Goal: Transaction & Acquisition: Purchase product/service

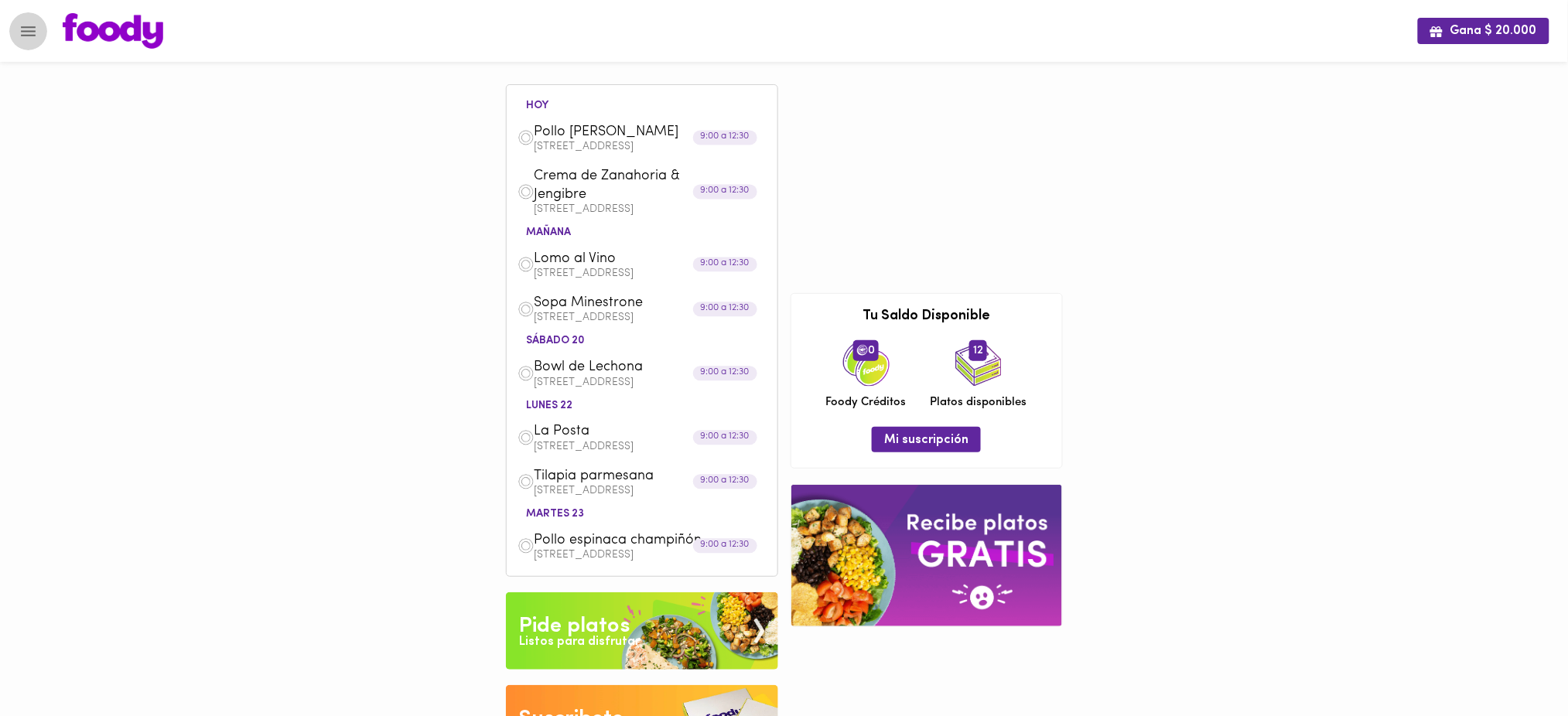
click at [30, 38] on icon "Menu" at bounding box center [28, 31] width 19 height 19
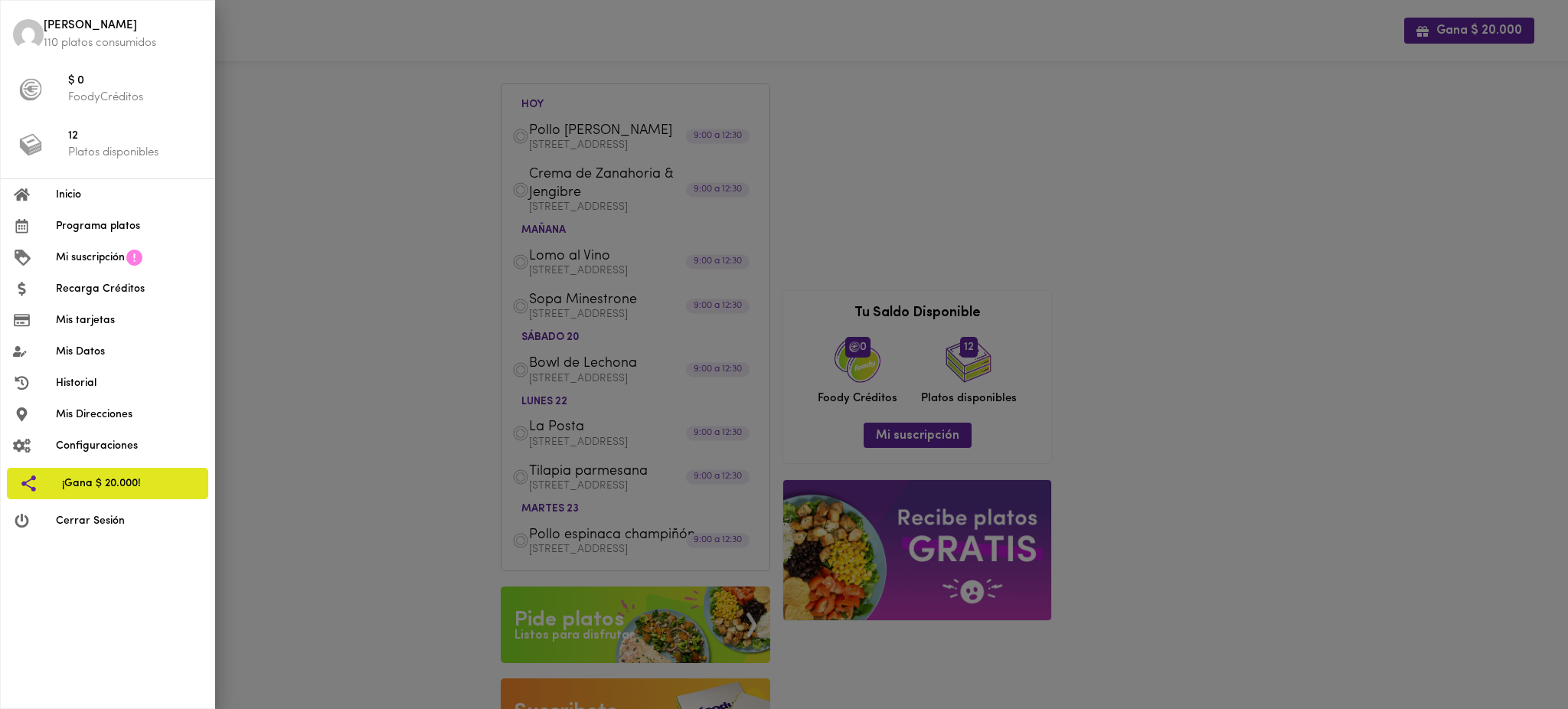
click at [344, 365] on div at bounding box center [784, 354] width 1568 height 709
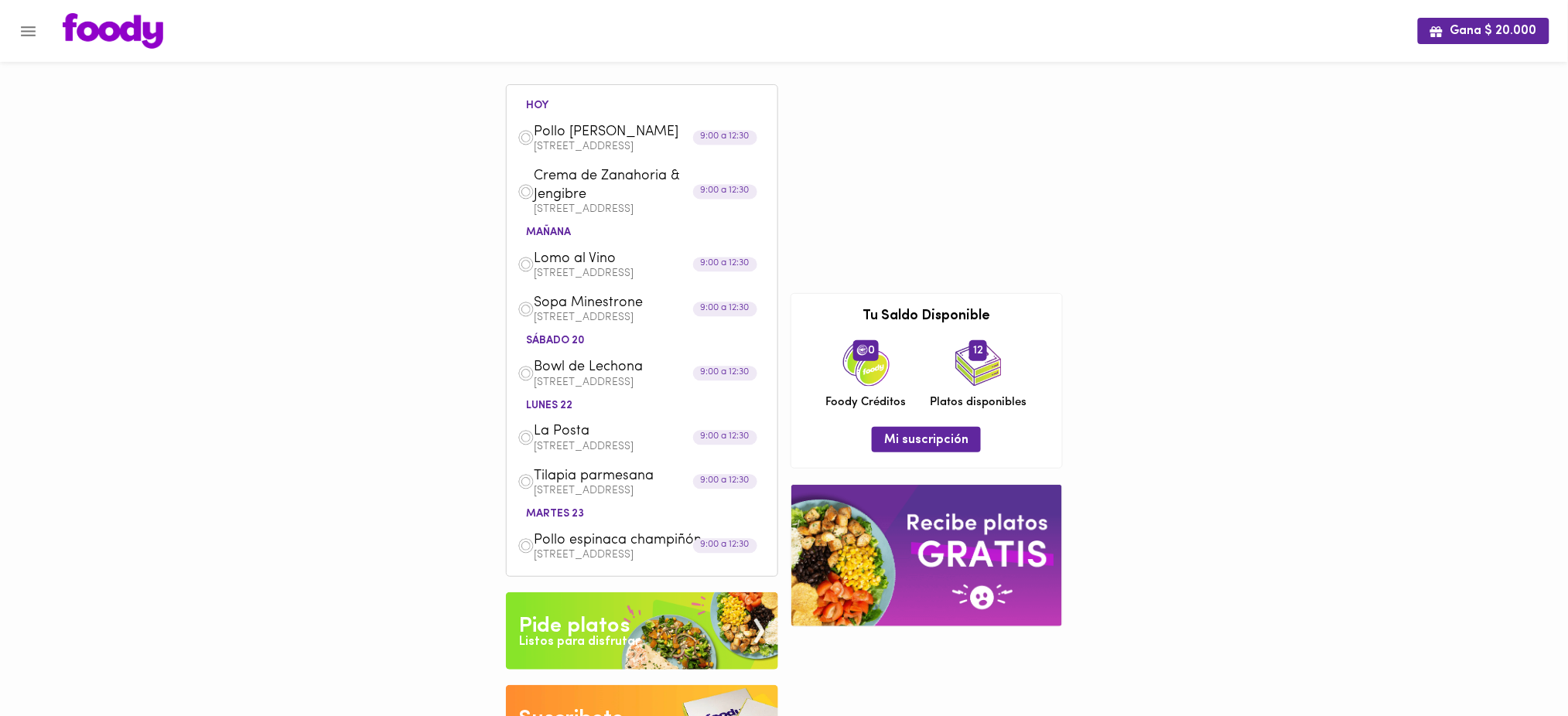
click at [605, 443] on p "[STREET_ADDRESS]" at bounding box center [650, 447] width 232 height 11
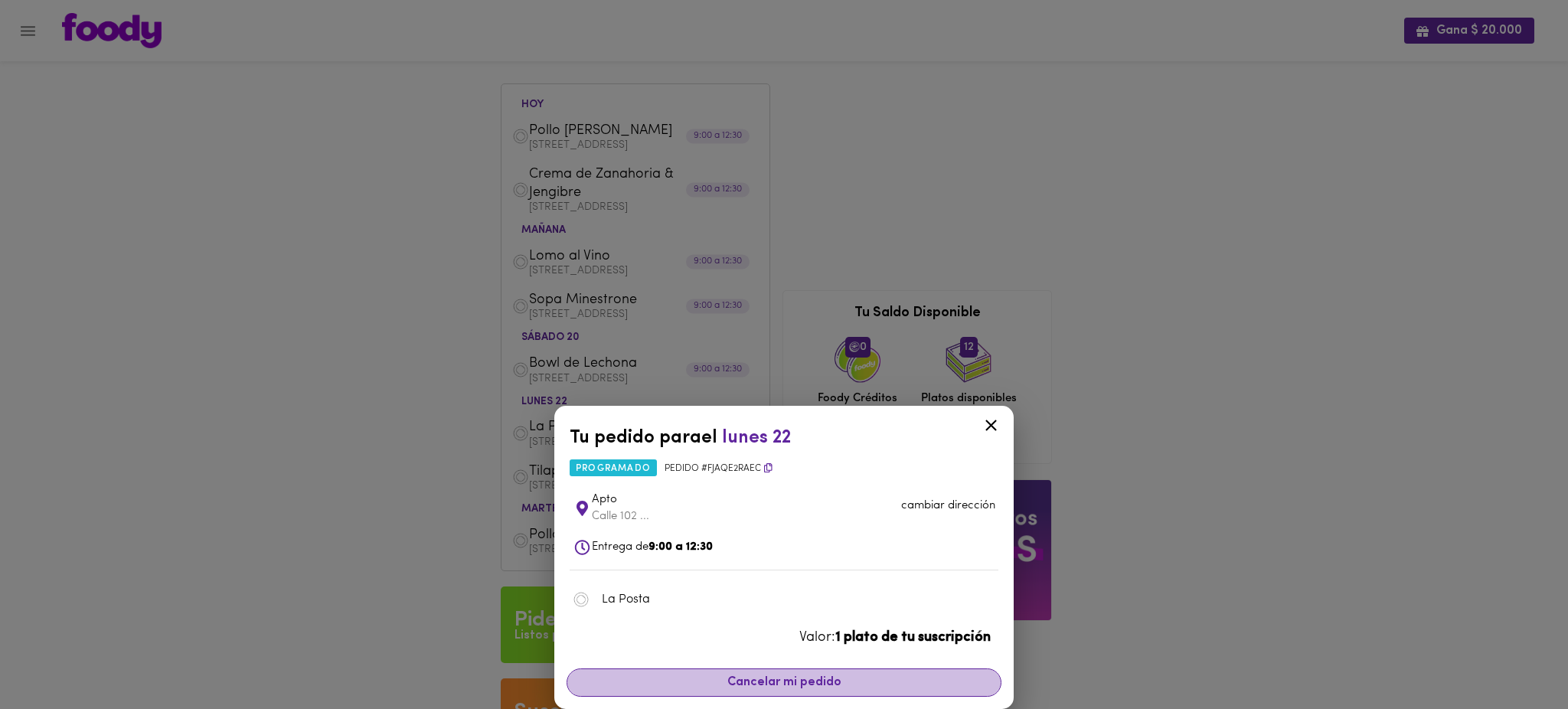
click at [817, 686] on span "Cancelar mi pedido" at bounding box center [784, 682] width 415 height 15
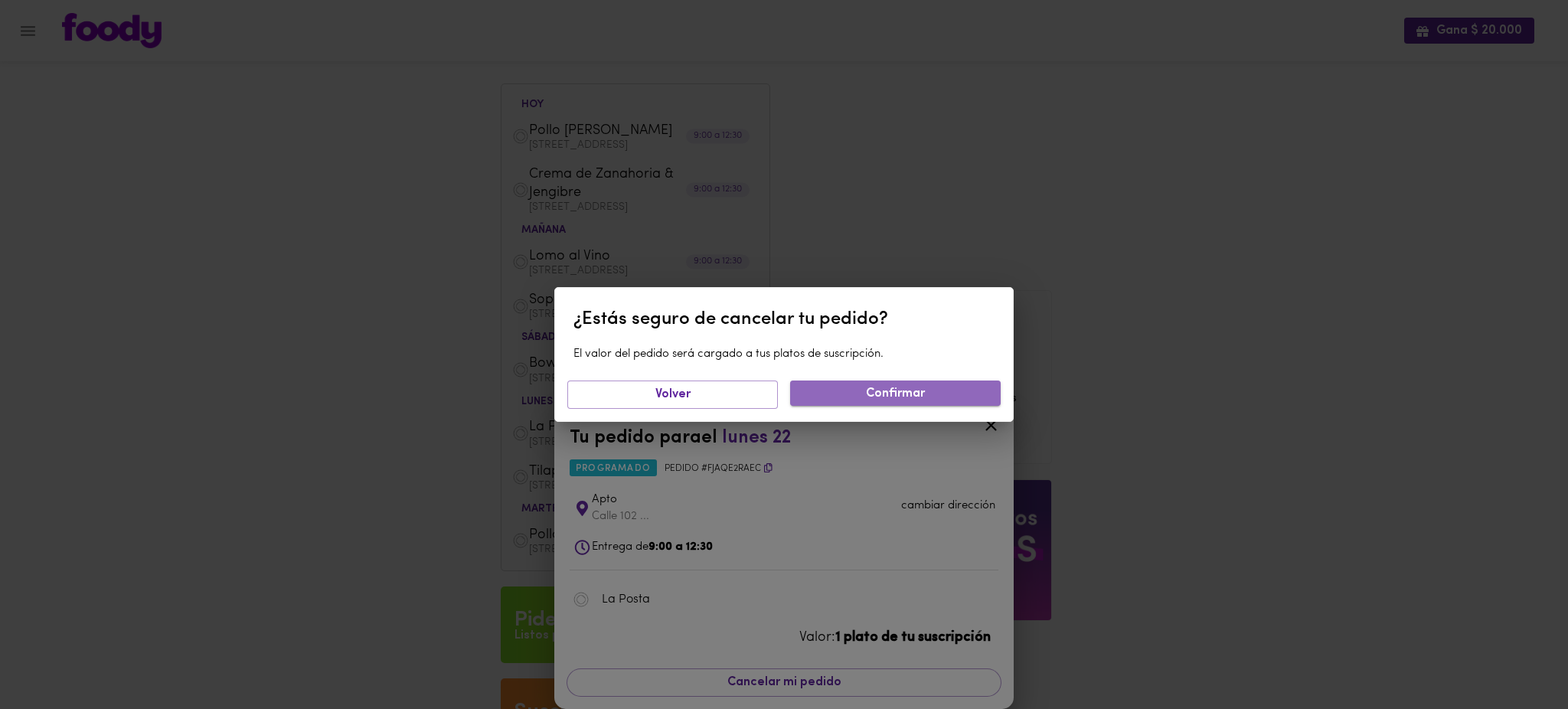
click at [867, 394] on span "Confirmar" at bounding box center [895, 394] width 186 height 15
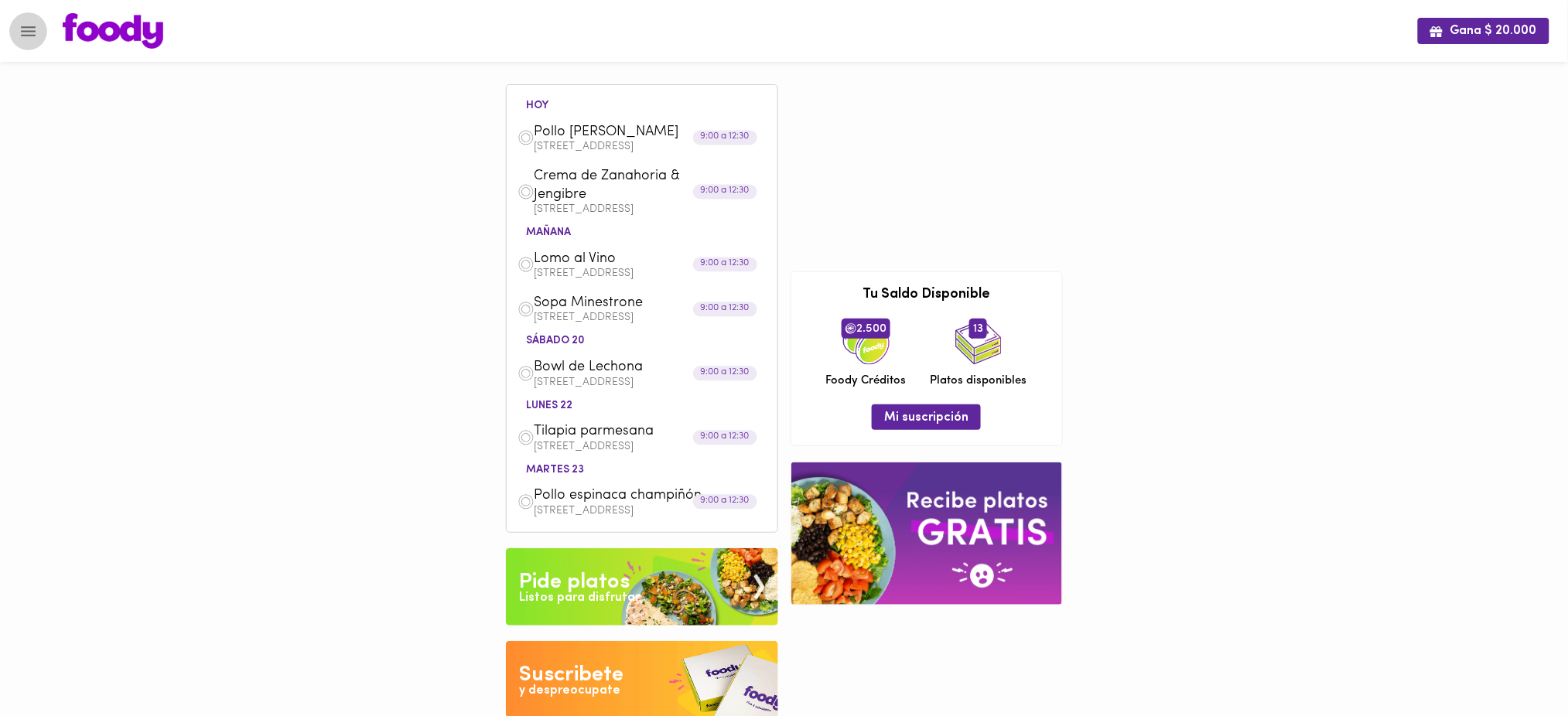
click at [25, 34] on icon "Menu" at bounding box center [28, 31] width 15 height 10
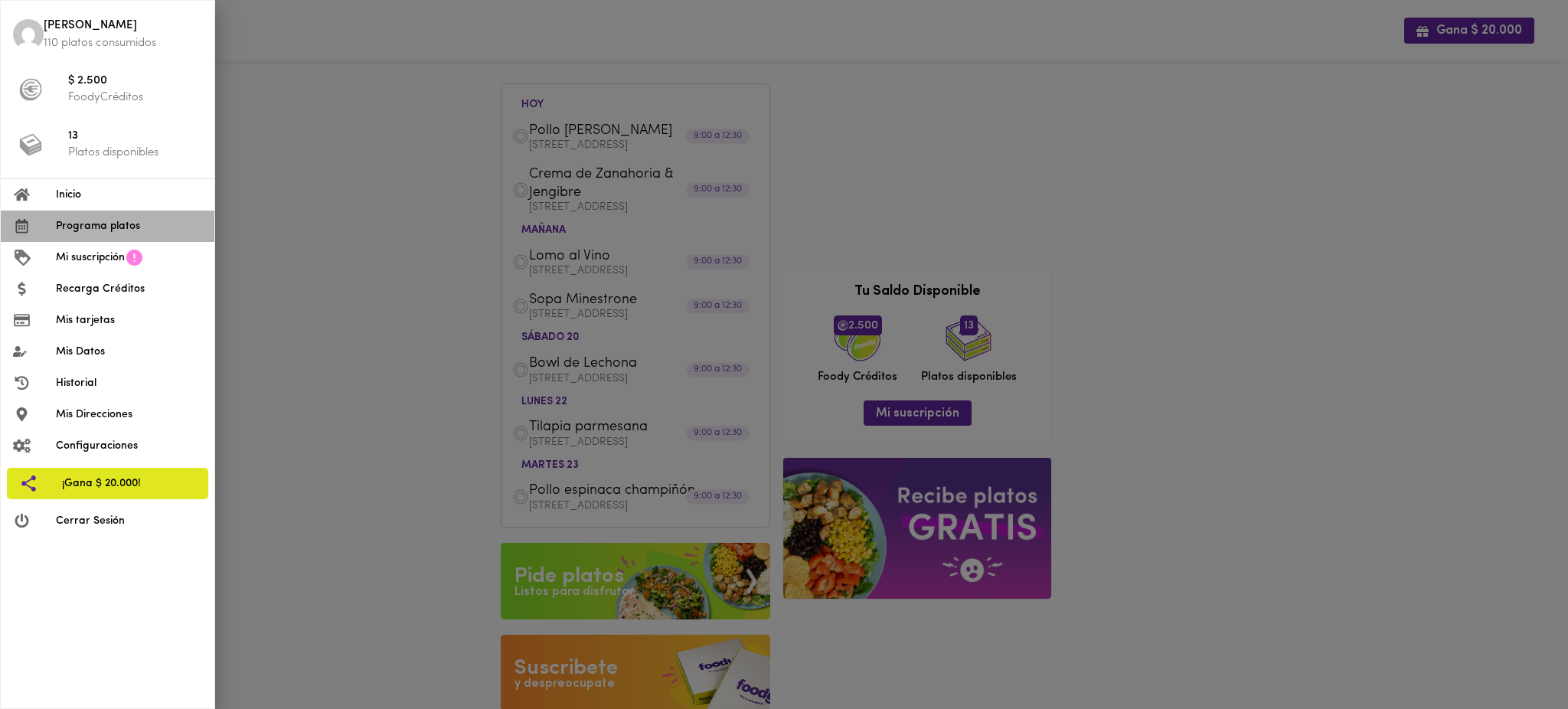
click at [125, 224] on span "Programa platos" at bounding box center [129, 226] width 146 height 16
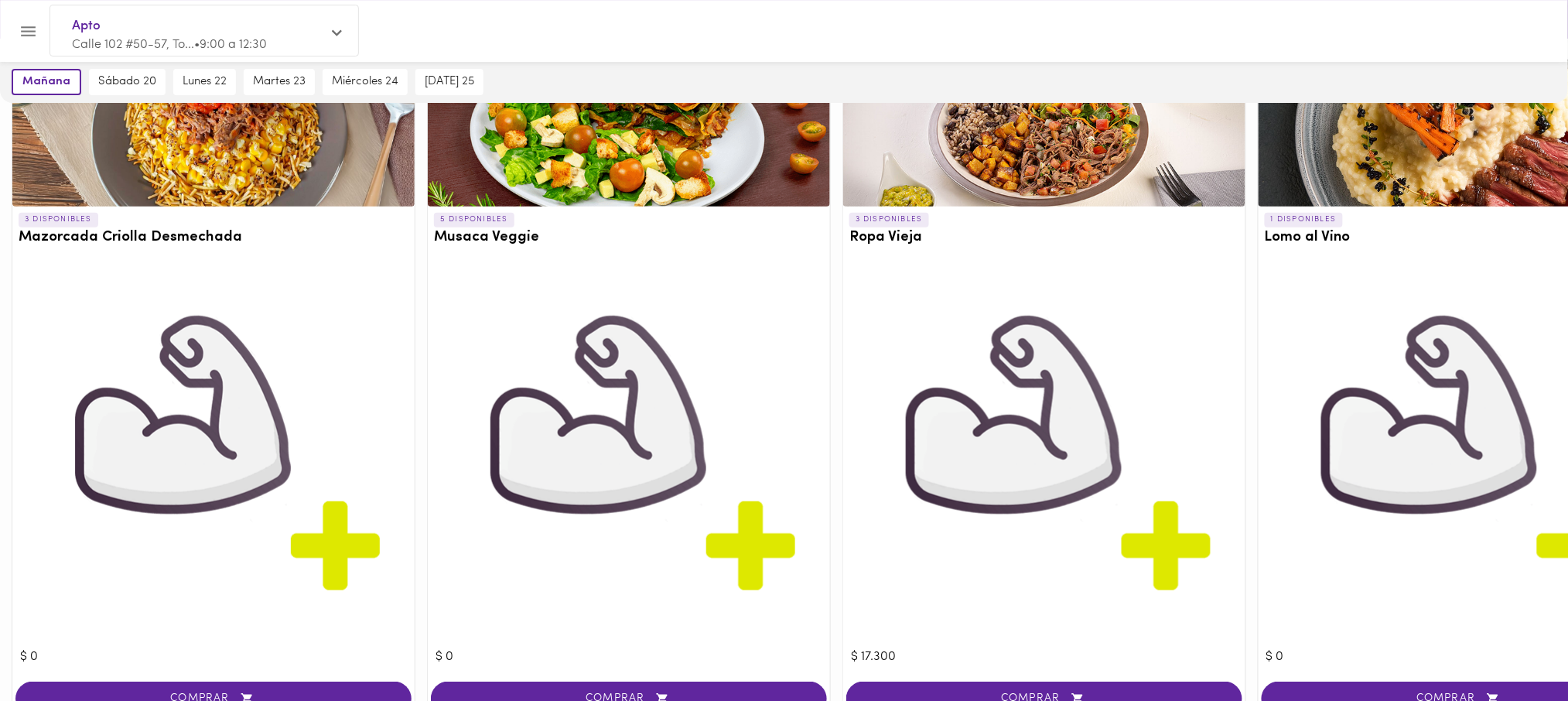
scroll to position [146, 0]
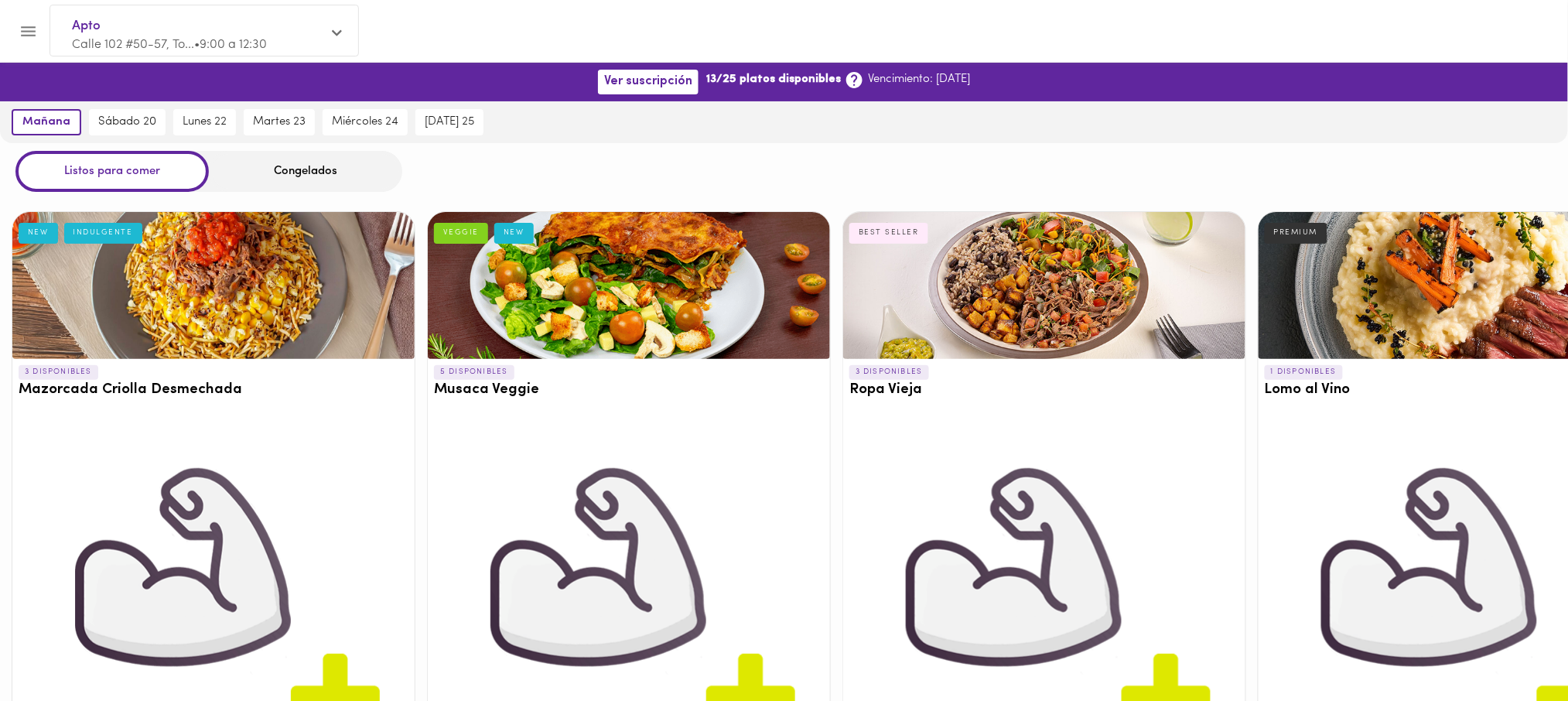
click at [31, 32] on icon "Menu" at bounding box center [28, 31] width 19 height 19
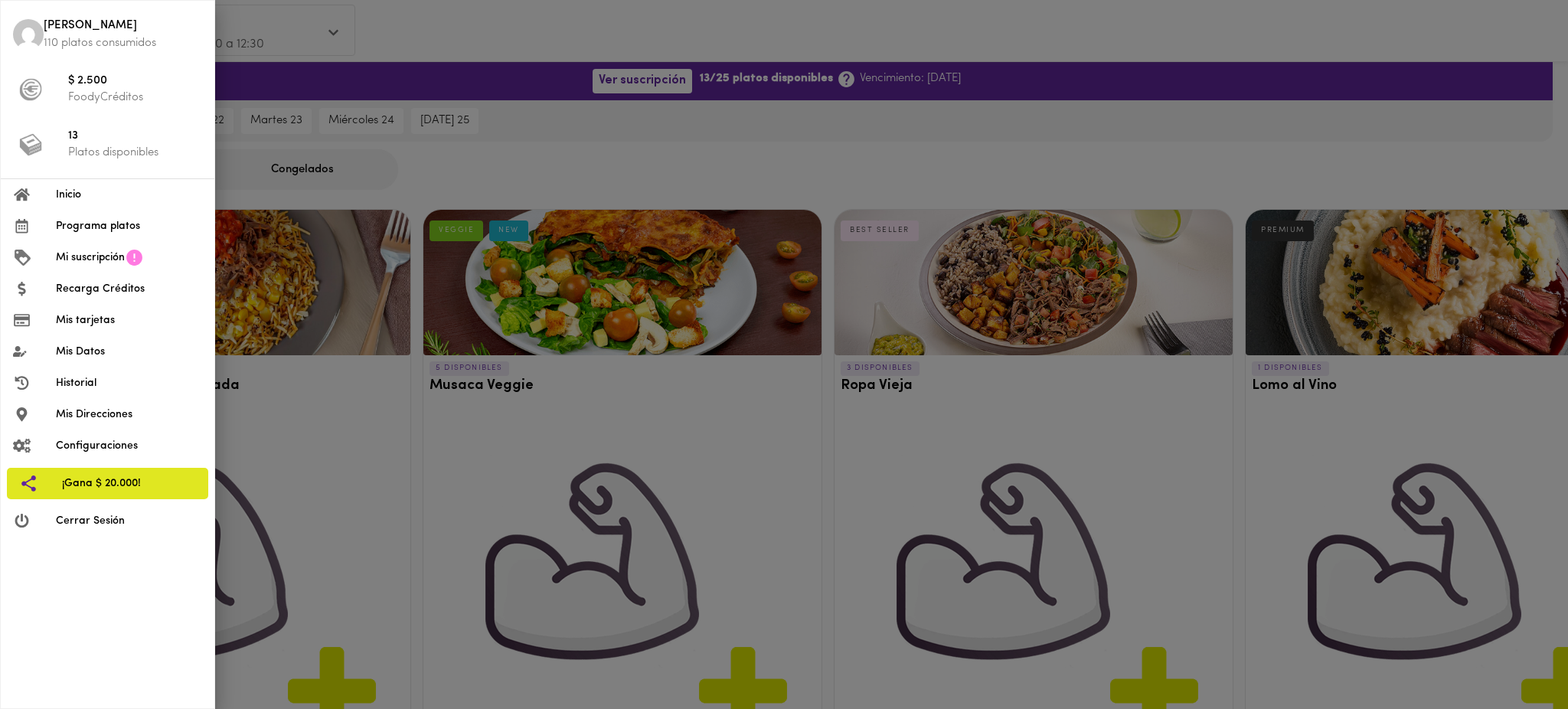
click at [471, 155] on div at bounding box center [784, 354] width 1568 height 709
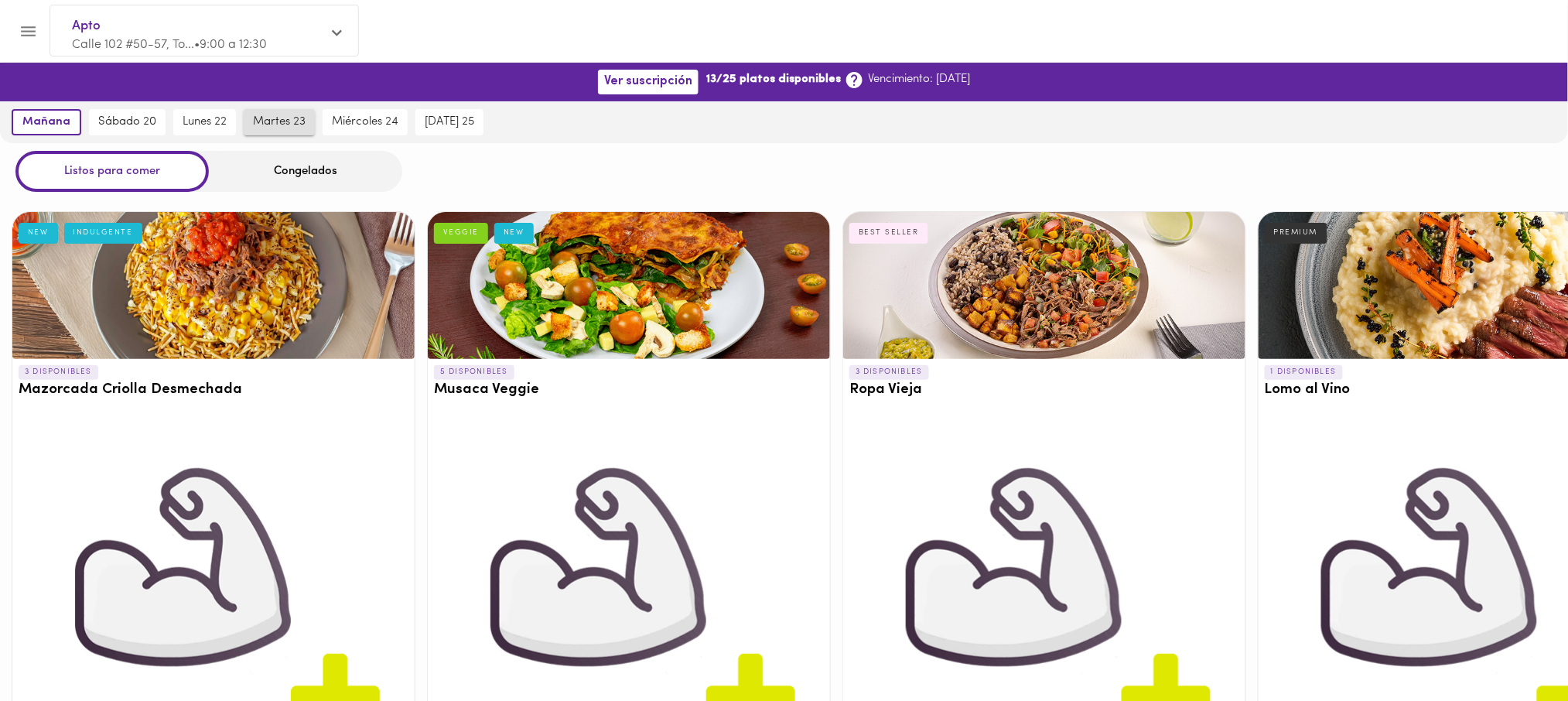
click at [280, 123] on span "martes 23" at bounding box center [280, 122] width 53 height 14
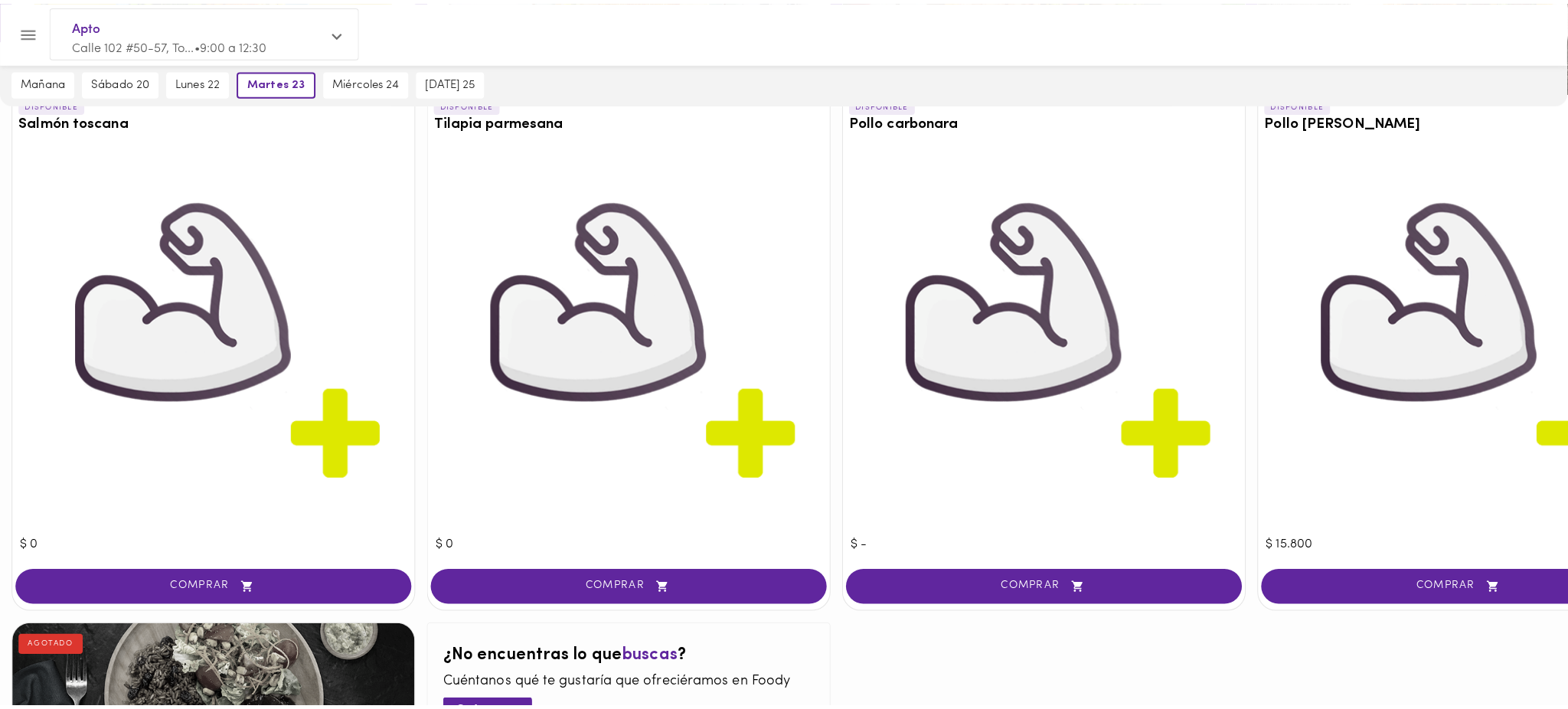
scroll to position [2285, 0]
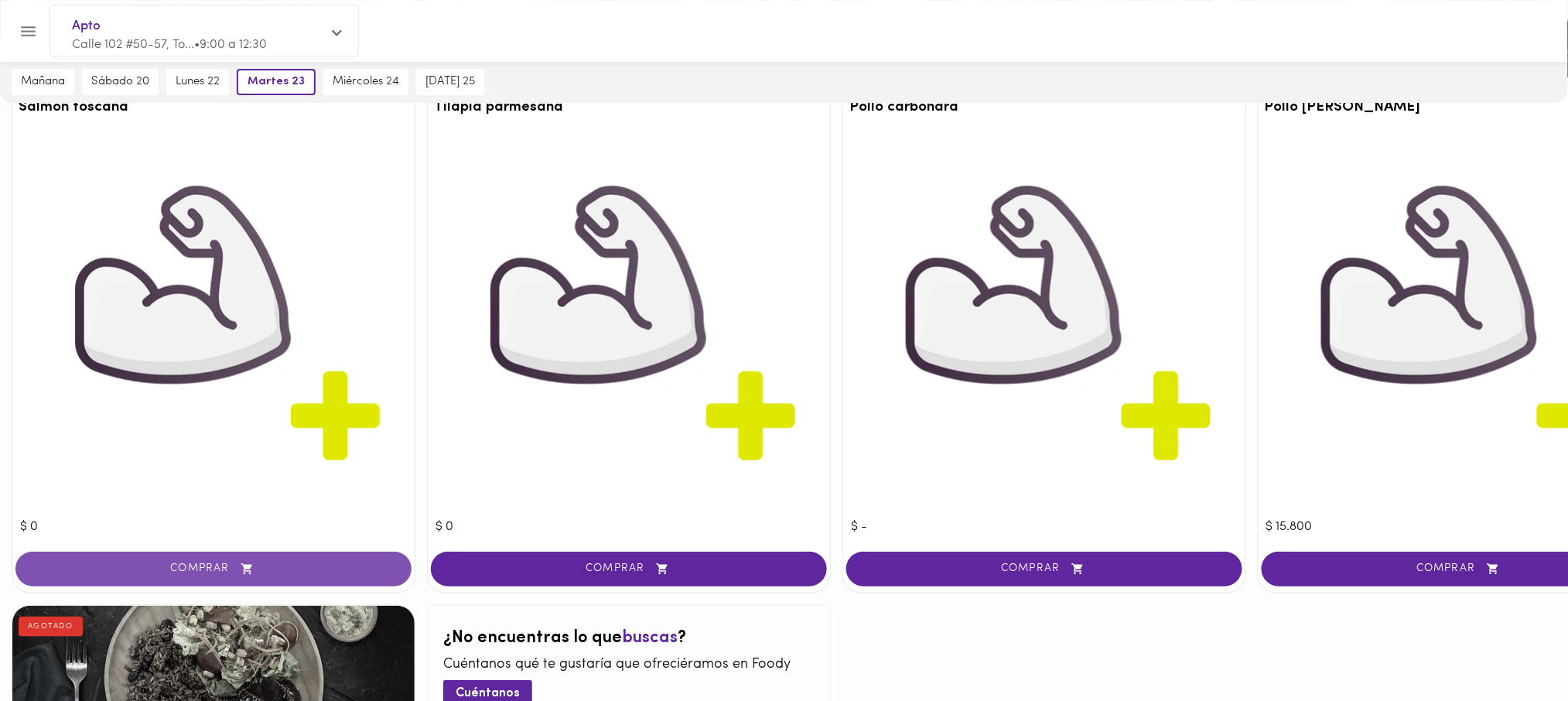
click at [323, 569] on span "COMPRAR" at bounding box center [214, 569] width 357 height 13
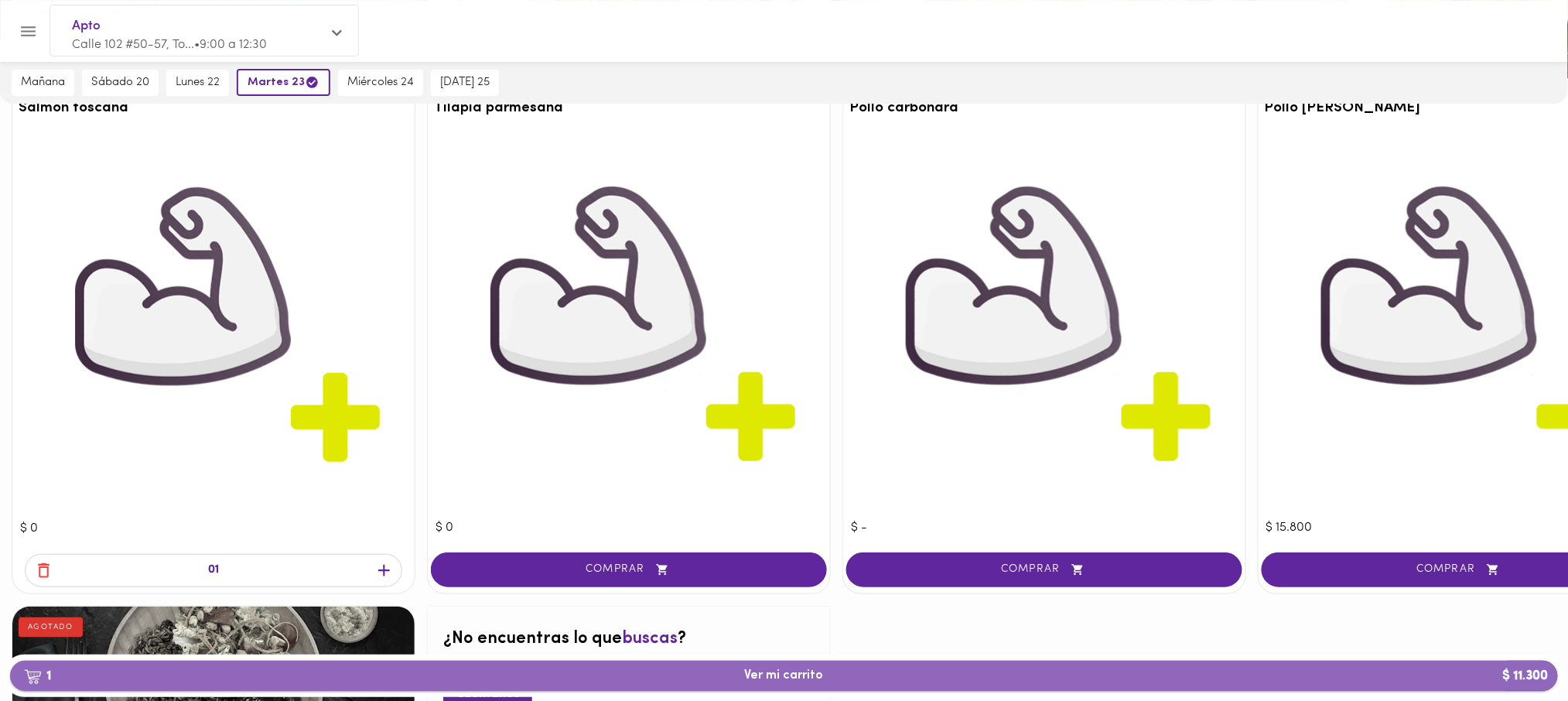
click at [886, 676] on span "1 Ver mi carrito $ 11.300" at bounding box center [784, 675] width 1523 height 15
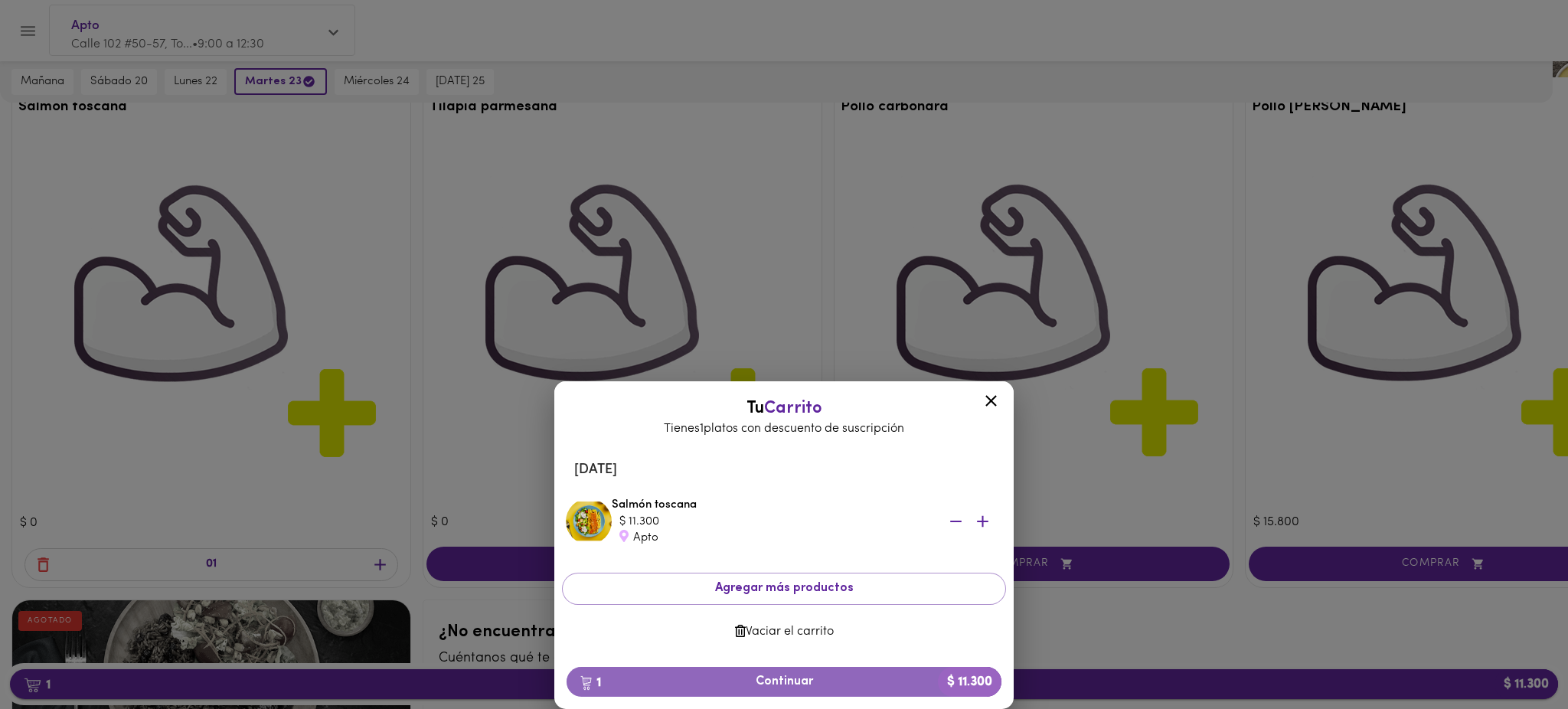
click at [877, 669] on button "1 Continuar $ 11.300" at bounding box center [784, 681] width 434 height 30
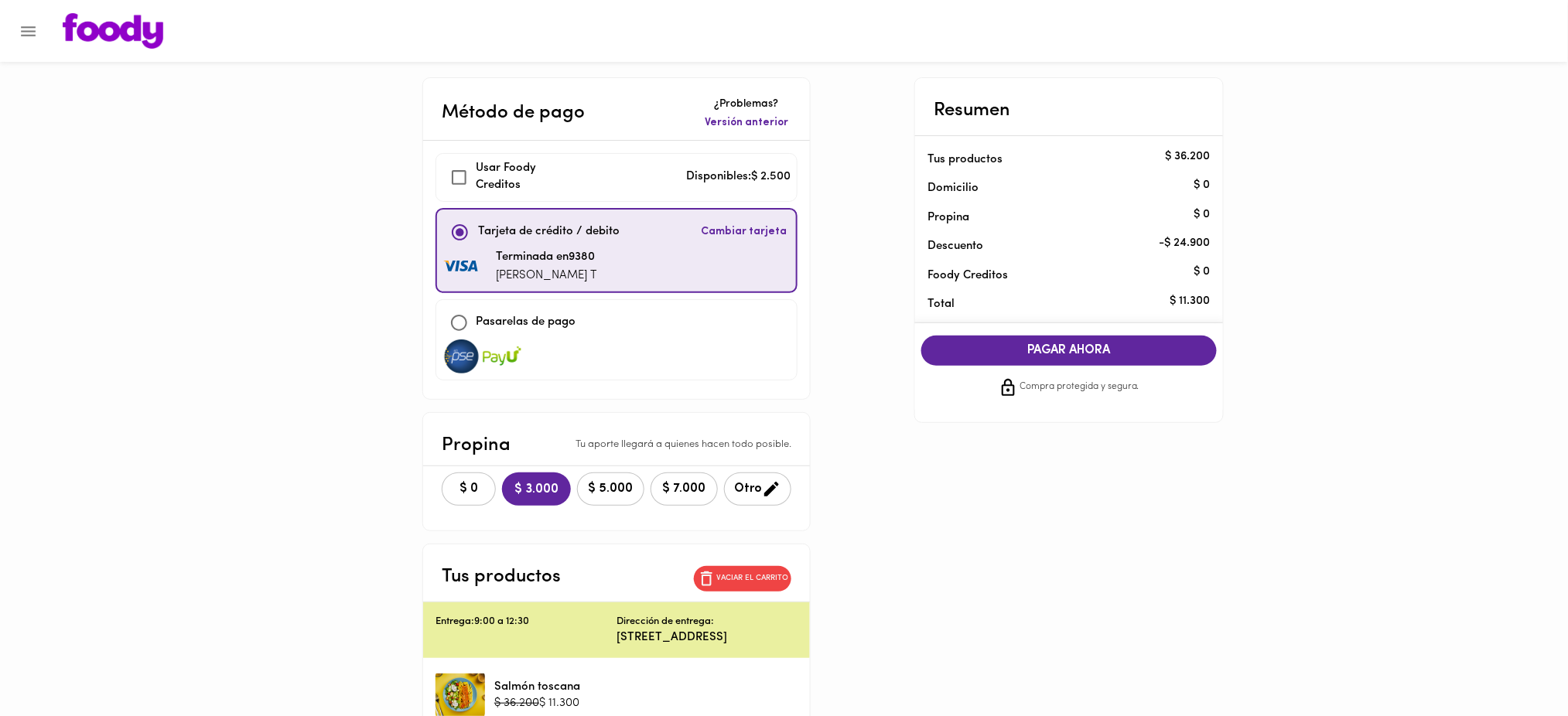
checkbox input "true"
click at [761, 125] on span "Versión anterior" at bounding box center [747, 123] width 84 height 16
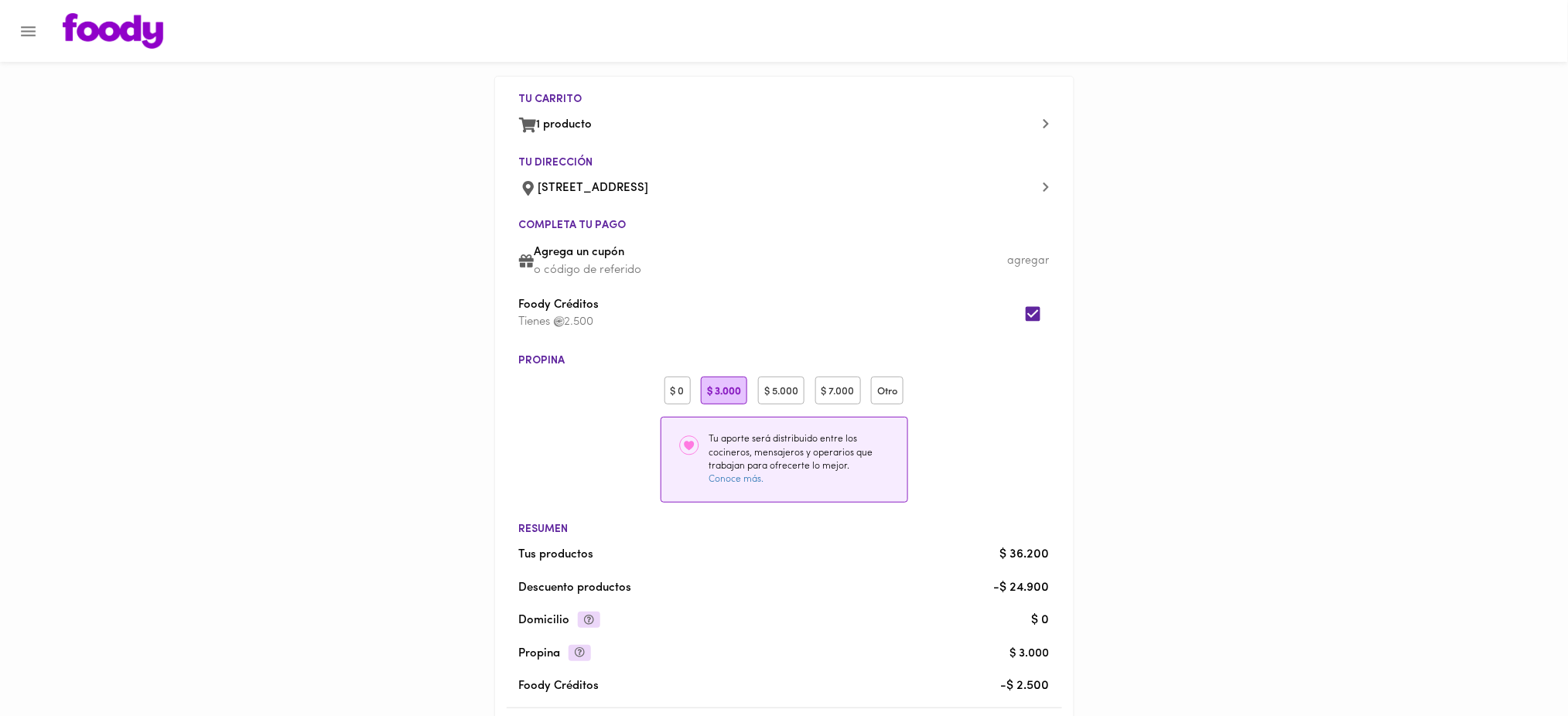
scroll to position [318, 0]
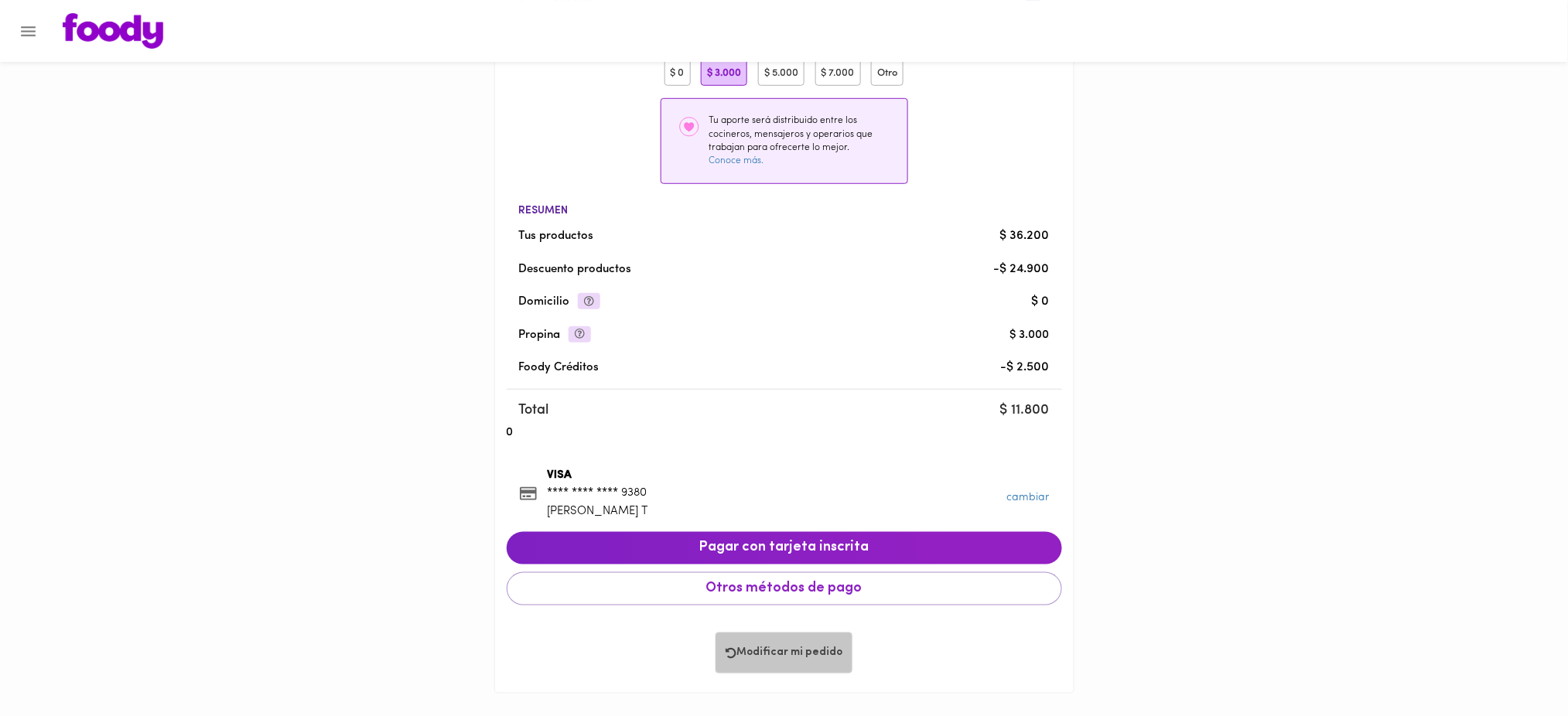
click at [761, 656] on span "Modificar mi pedido" at bounding box center [784, 652] width 117 height 13
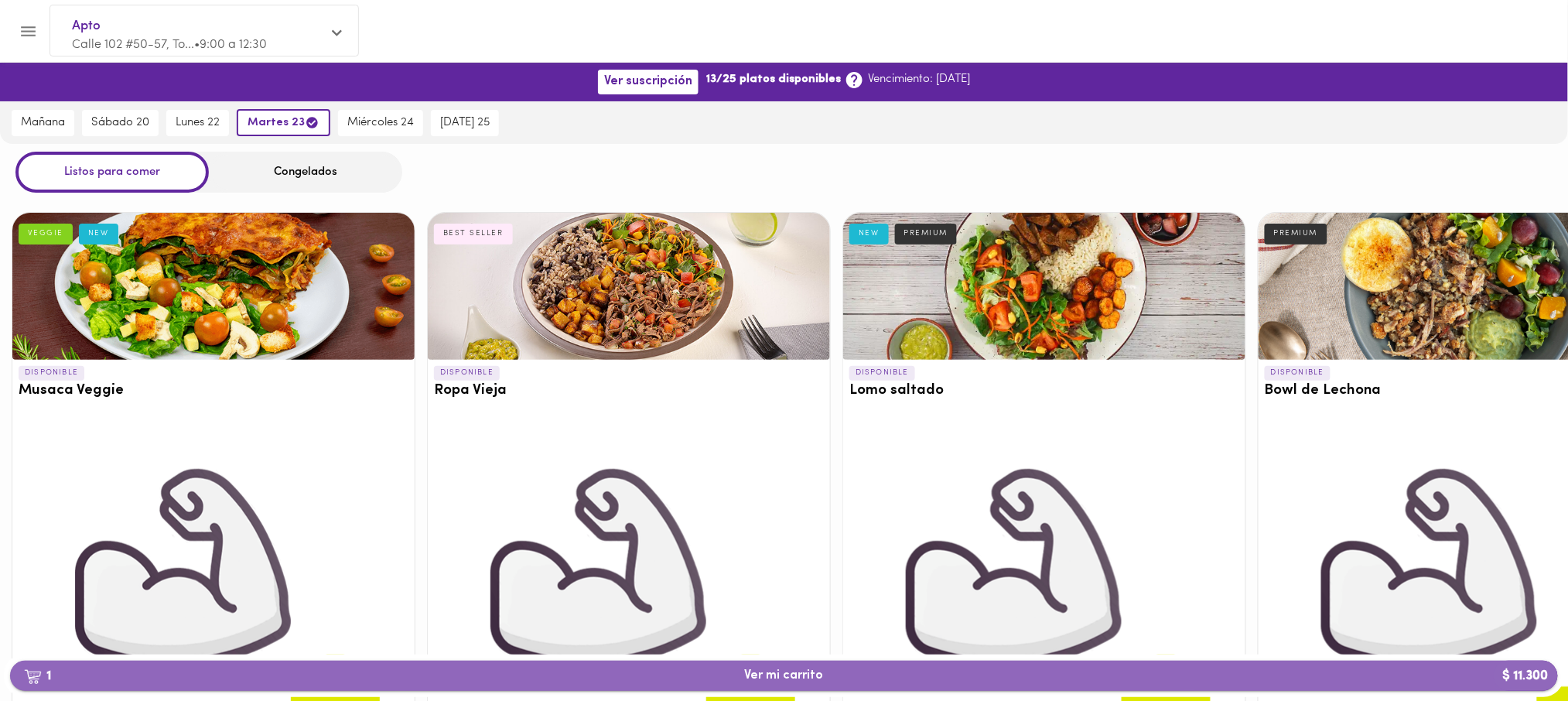
click at [765, 678] on span "1 Ver mi carrito $ 11.300" at bounding box center [785, 675] width 79 height 15
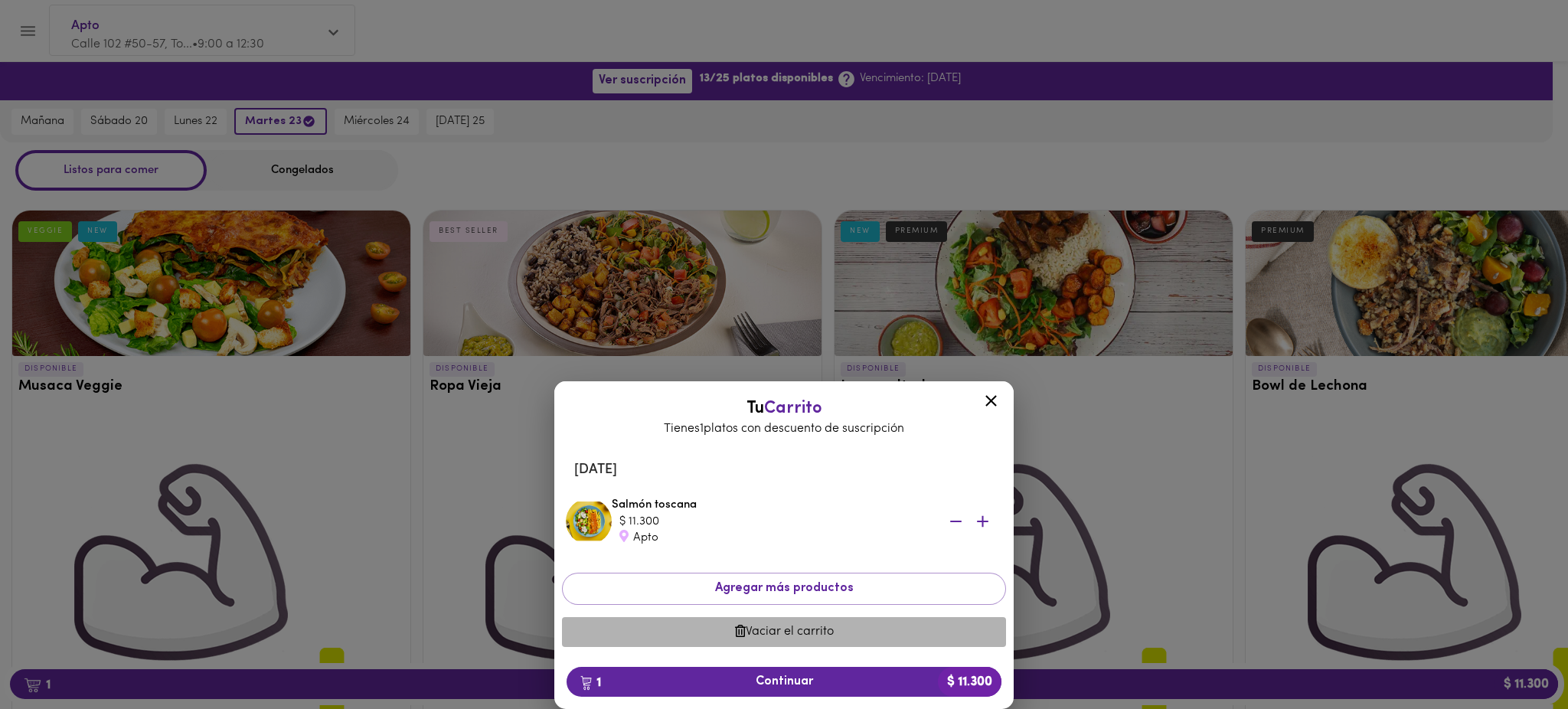
click at [788, 637] on span "Vaciar el carrito" at bounding box center [784, 631] width 420 height 15
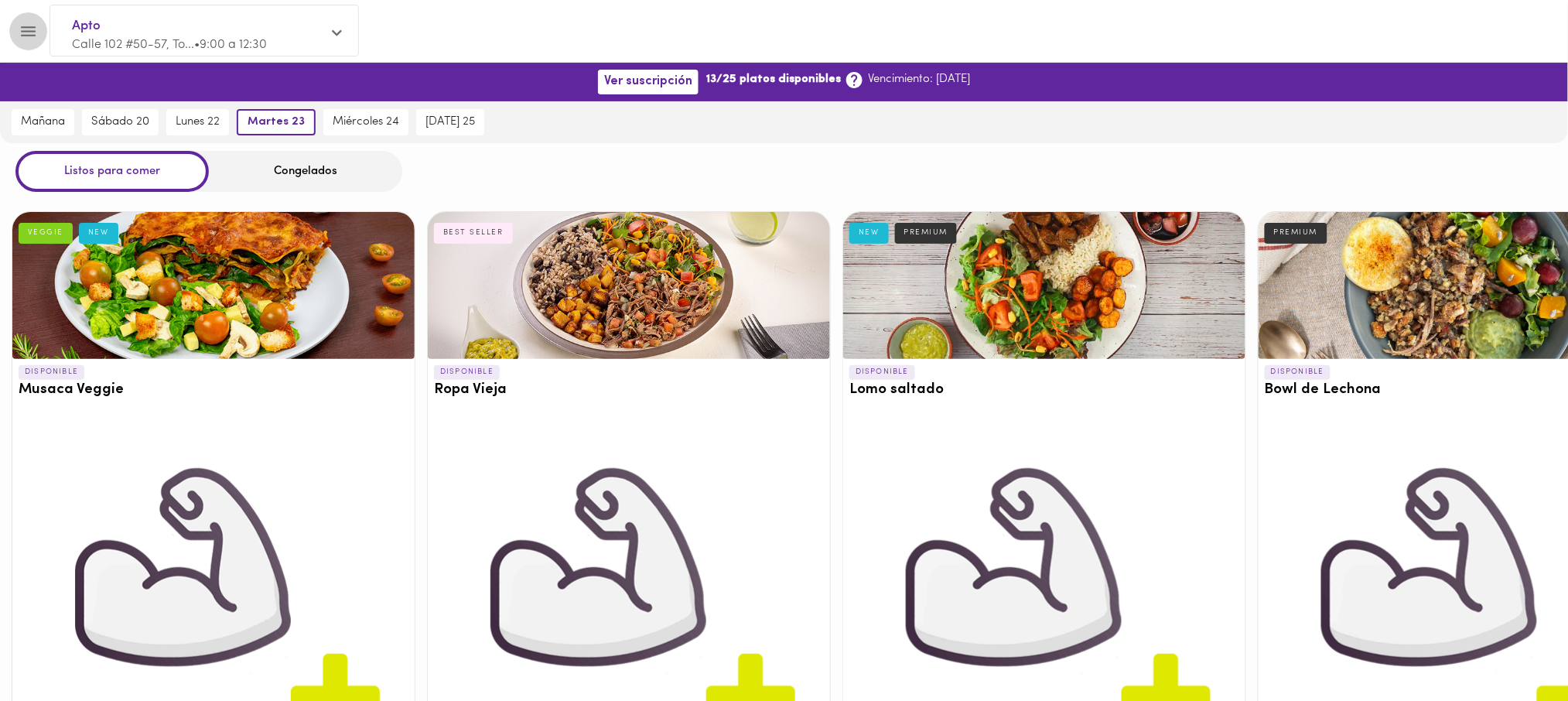
click at [29, 32] on icon "Menu" at bounding box center [28, 31] width 19 height 19
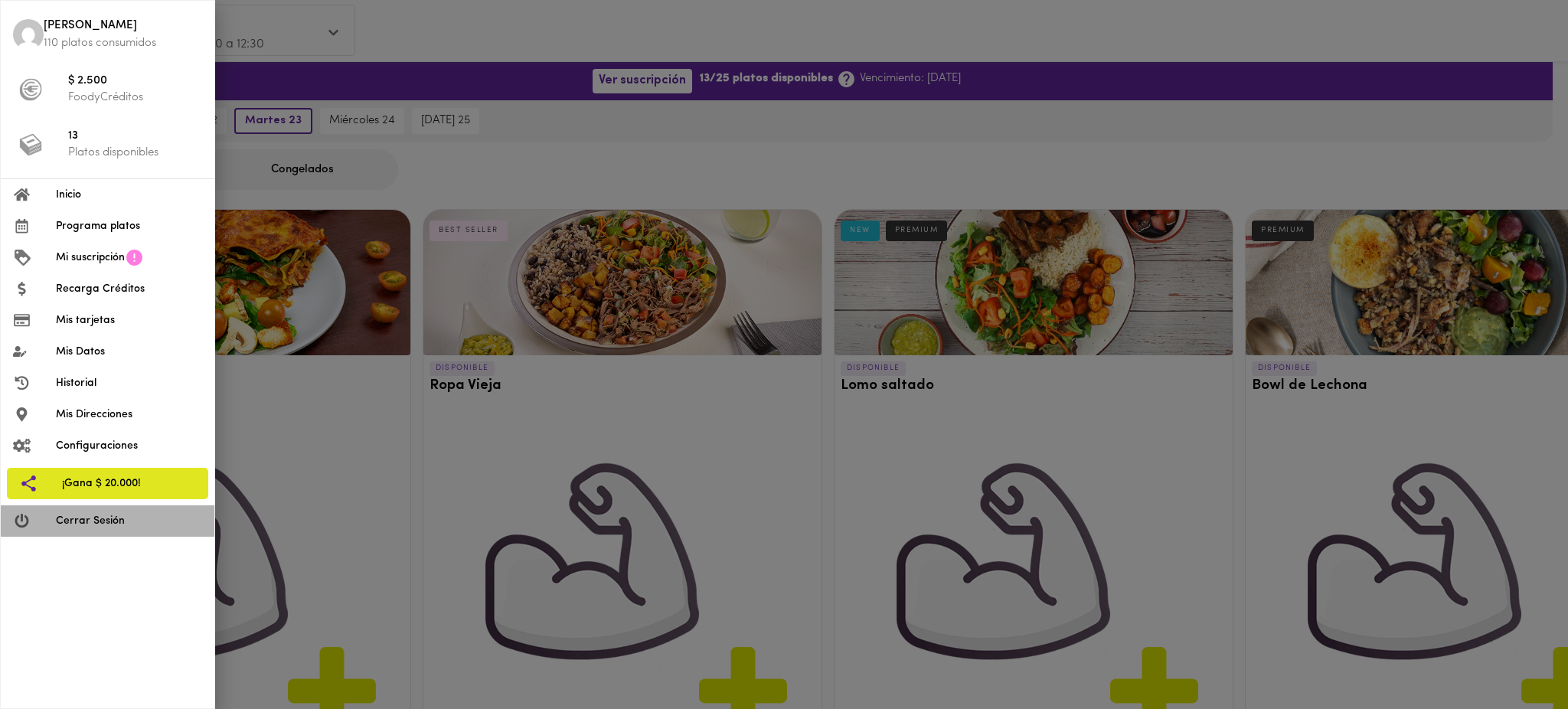
click at [131, 516] on span "Cerrar Sesión" at bounding box center [129, 521] width 146 height 16
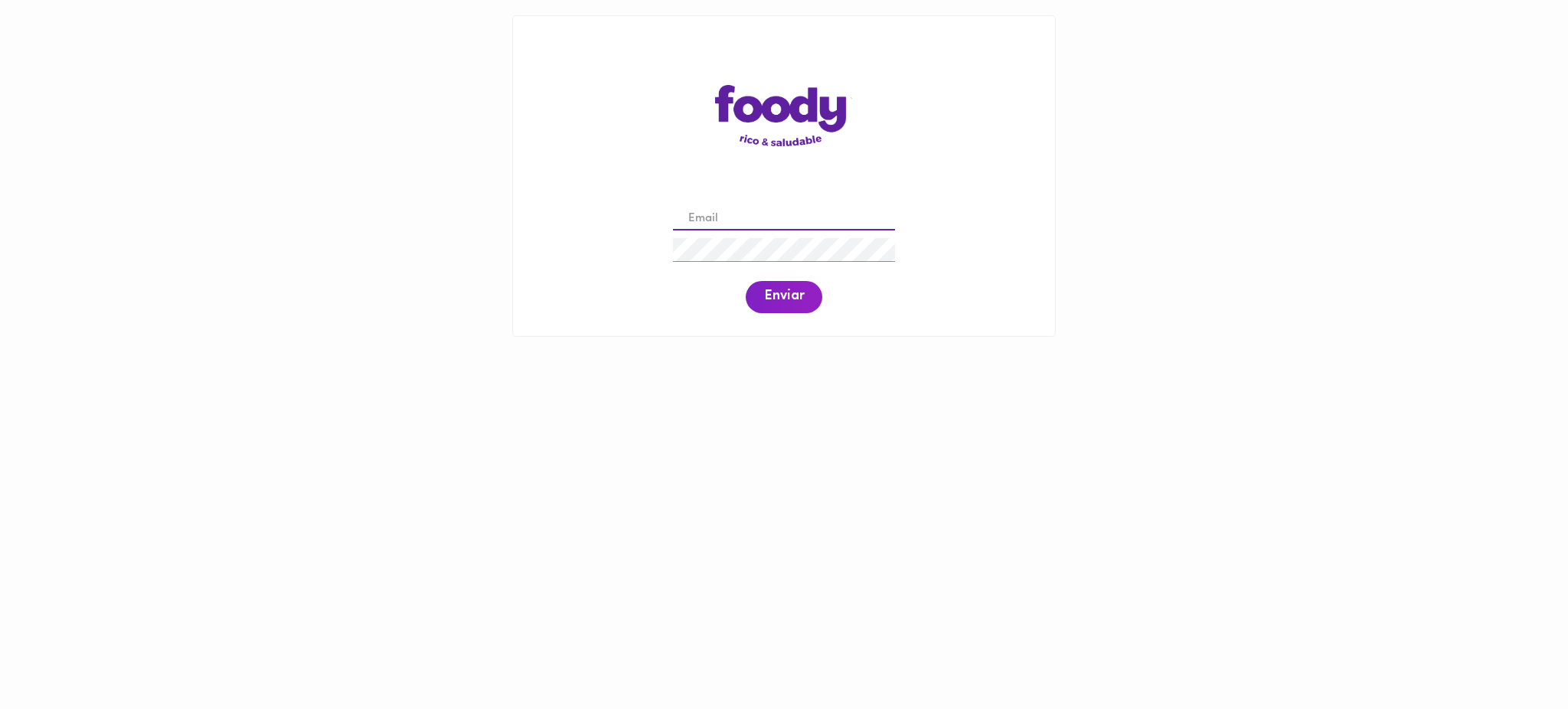
drag, startPoint x: 0, startPoint y: 0, endPoint x: 765, endPoint y: 227, distance: 798.0
click at [765, 227] on input "email" at bounding box center [784, 219] width 222 height 24
paste input "monitato@yahoo.com"
type input "monitato@yahoo.com"
click at [777, 301] on span "Enviar" at bounding box center [784, 297] width 40 height 17
